Goal: Information Seeking & Learning: Learn about a topic

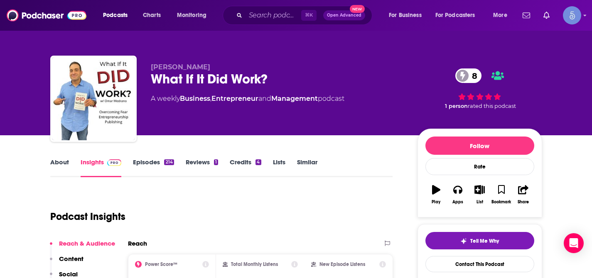
scroll to position [31, 0]
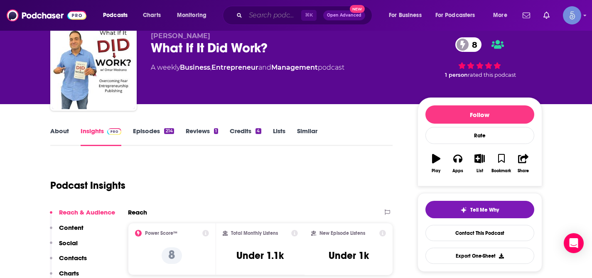
click at [257, 19] on input "Search podcasts, credits, & more..." at bounding box center [274, 15] width 56 height 13
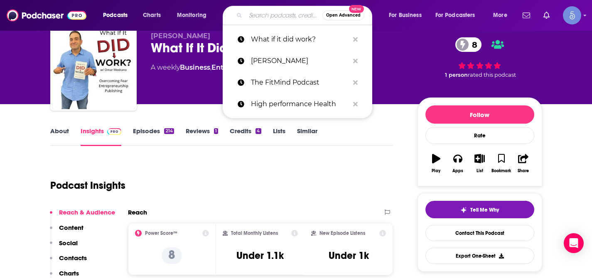
paste input "[PERSON_NAME] Show"
type input "[PERSON_NAME] Show"
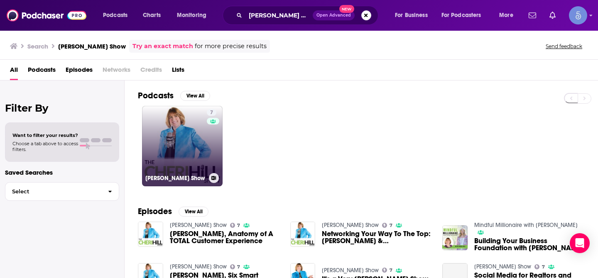
click at [192, 125] on link "7 [PERSON_NAME] Show" at bounding box center [182, 146] width 81 height 81
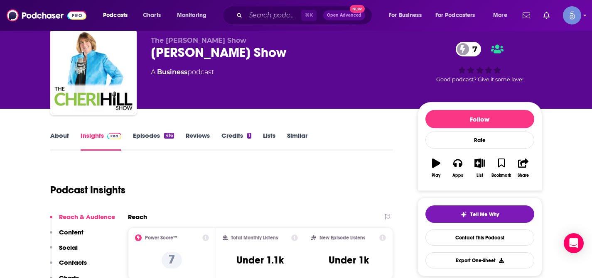
scroll to position [69, 0]
